Goal: Communication & Community: Answer question/provide support

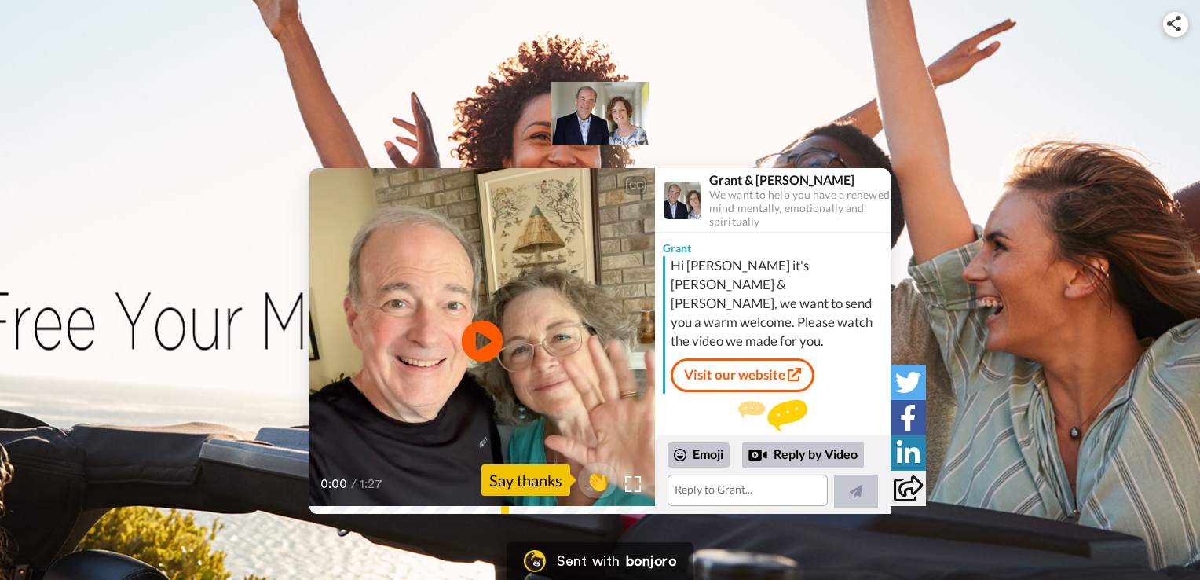
click at [481, 338] on icon "Play/Pause" at bounding box center [483, 341] width 42 height 75
click at [690, 488] on textarea at bounding box center [748, 489] width 160 height 31
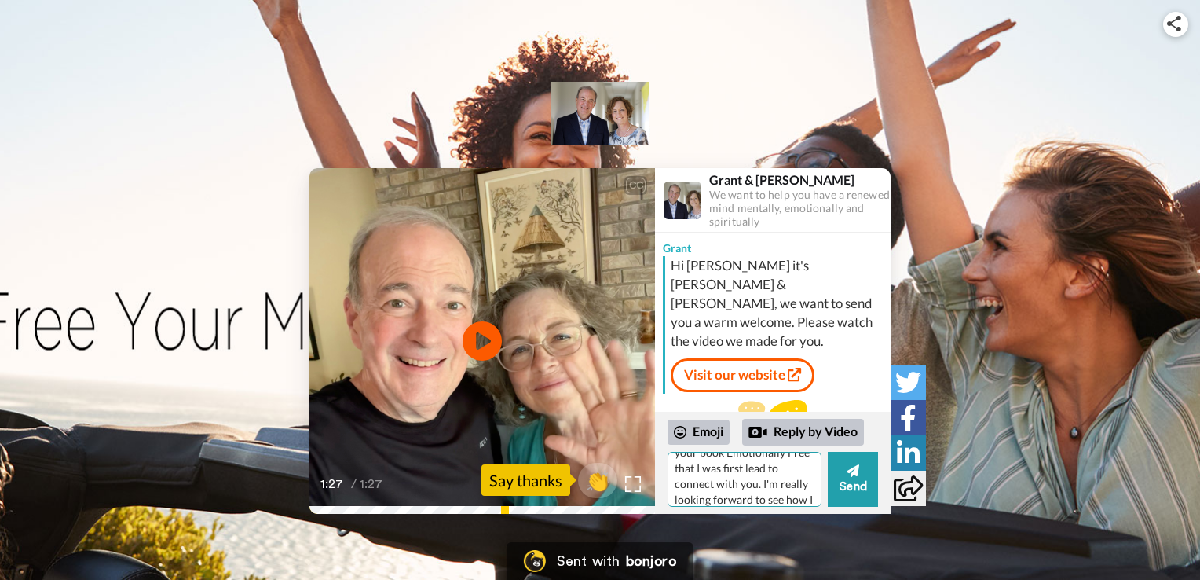
scroll to position [77, 0]
type textarea "Hi [PERSON_NAME], I think we've talked about this before but it was through you…"
click at [854, 492] on button "Send" at bounding box center [853, 479] width 50 height 55
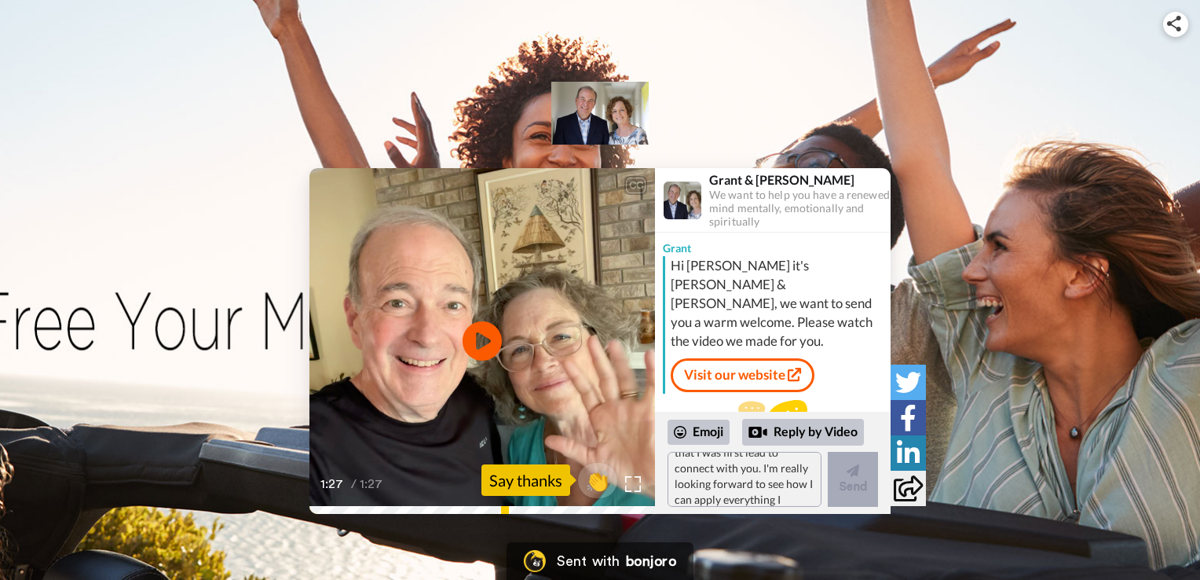
scroll to position [0, 0]
